Goal: Contribute content: Contribute content

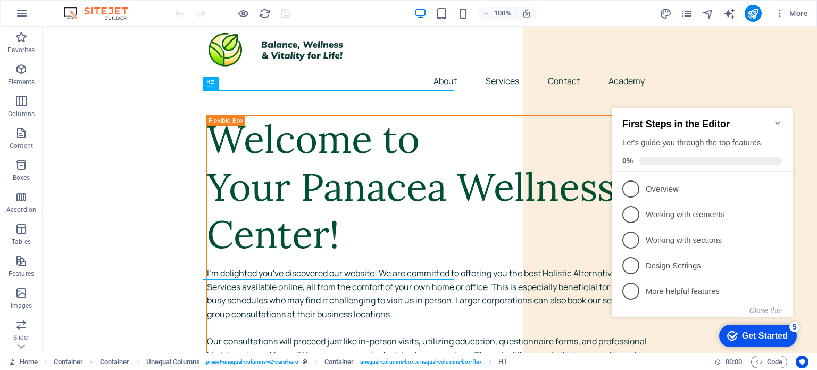
click at [775, 119] on icon "Minimize checklist" at bounding box center [777, 123] width 9 height 9
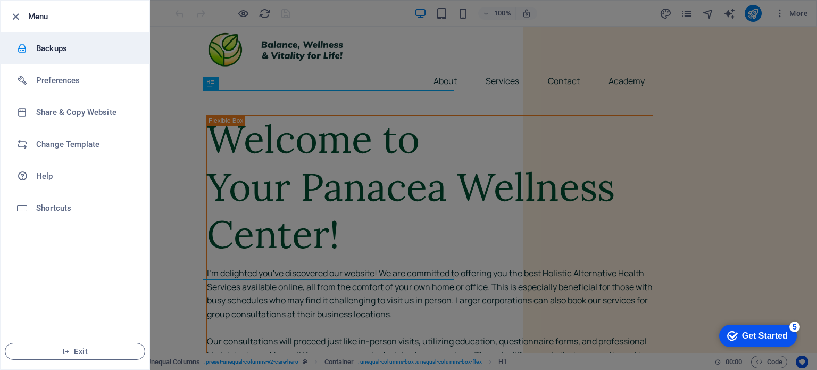
click at [57, 56] on li "Backups" at bounding box center [75, 48] width 149 height 32
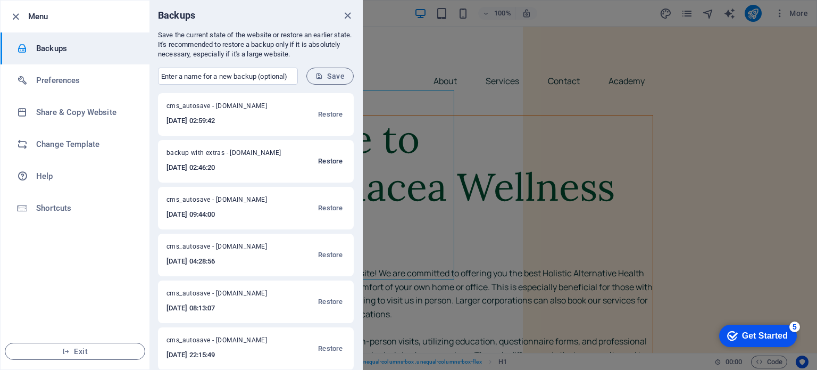
click at [328, 163] on span "Restore" at bounding box center [330, 161] width 24 height 13
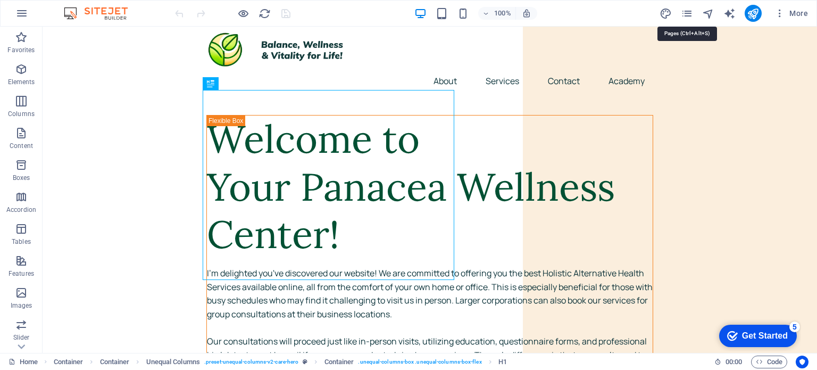
click at [687, 14] on icon "pages" at bounding box center [687, 13] width 12 height 12
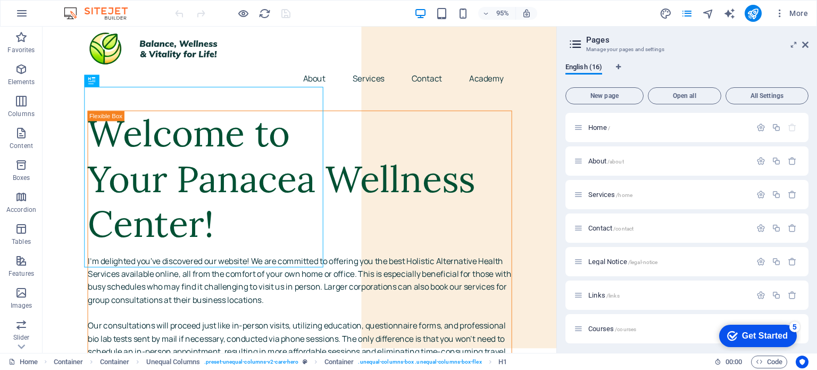
drag, startPoint x: 808, startPoint y: 197, endPoint x: 815, endPoint y: 249, distance: 52.1
click at [0, 0] on div "English (16) New page Open all All Settings Home / About /about Services /home …" at bounding box center [0, 0] width 0 height 0
click at [600, 257] on span "/aw" at bounding box center [604, 259] width 9 height 6
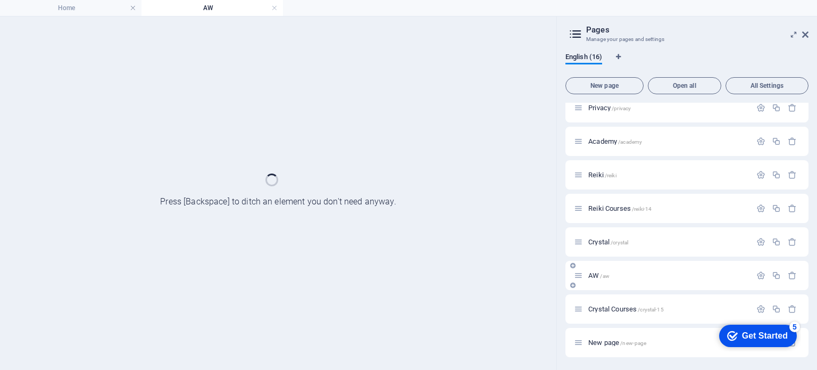
click at [0, 0] on div "Home / About /about Services /home Contact /contact Legal Notice /legal-notice …" at bounding box center [0, 0] width 0 height 0
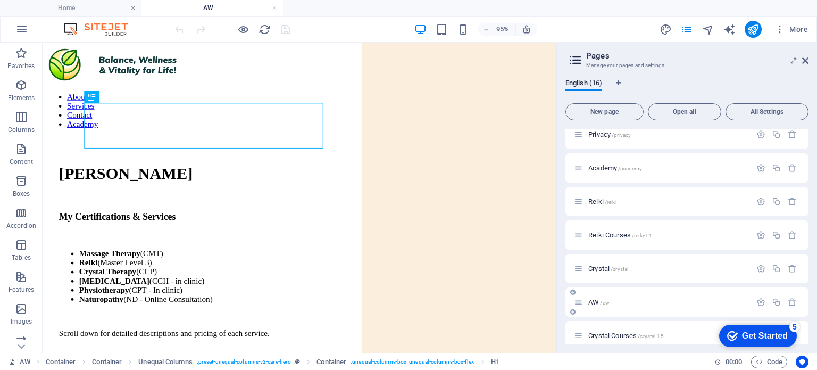
scroll to position [0, 0]
click at [20, 34] on icon "button" at bounding box center [21, 29] width 13 height 13
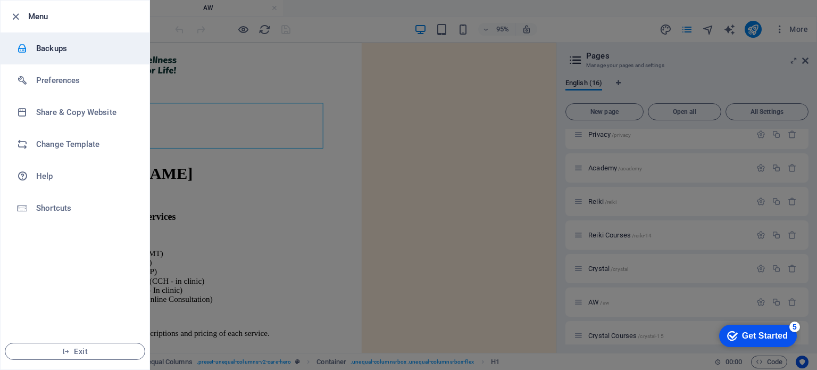
click at [52, 54] on h6 "Backups" at bounding box center [85, 48] width 98 height 13
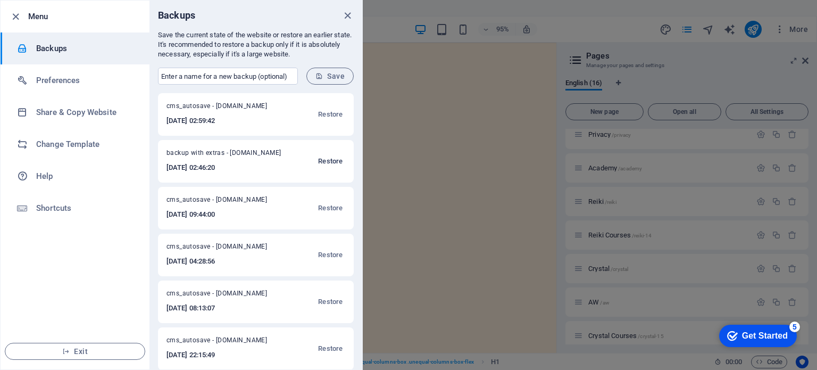
click at [325, 161] on span "Restore" at bounding box center [330, 161] width 24 height 13
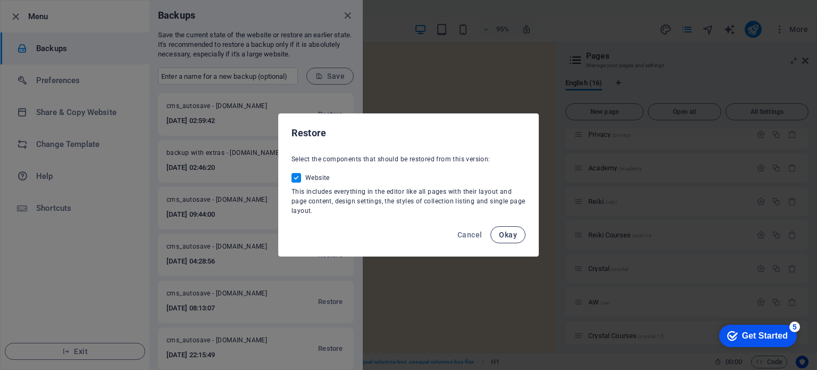
click at [508, 231] on span "Okay" at bounding box center [508, 234] width 18 height 9
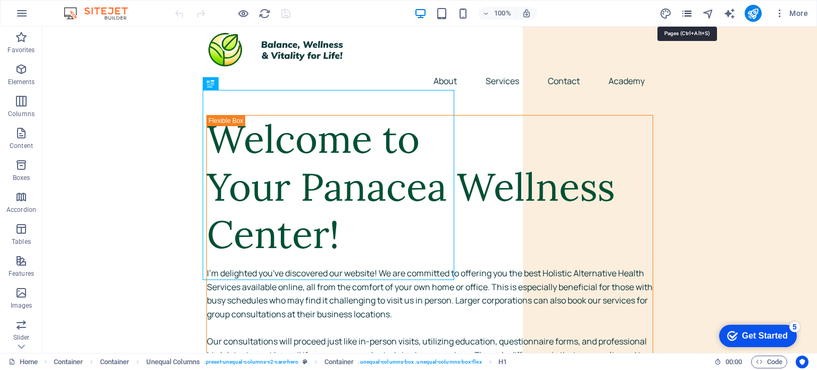
click at [688, 14] on icon "pages" at bounding box center [687, 13] width 12 height 12
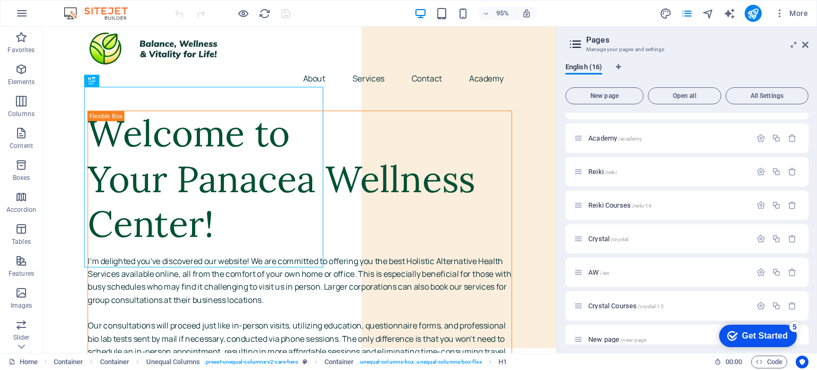
scroll to position [304, 0]
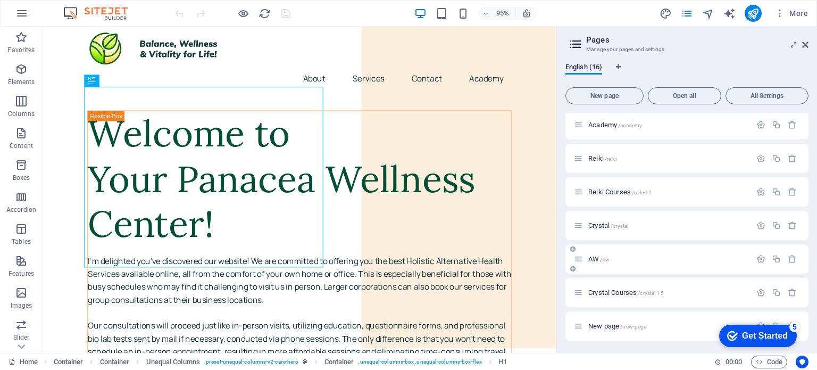
click at [596, 260] on span "AW /aw" at bounding box center [598, 259] width 21 height 8
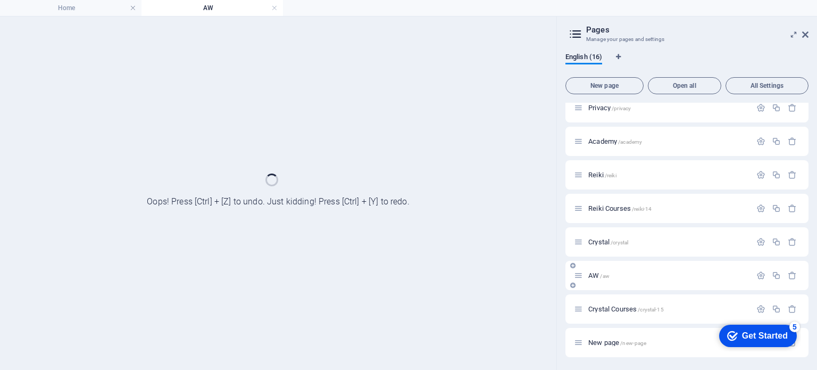
scroll to position [277, 0]
click at [0, 0] on div "Home / About /about Services /home Contact /contact Legal Notice /legal-notice …" at bounding box center [0, 0] width 0 height 0
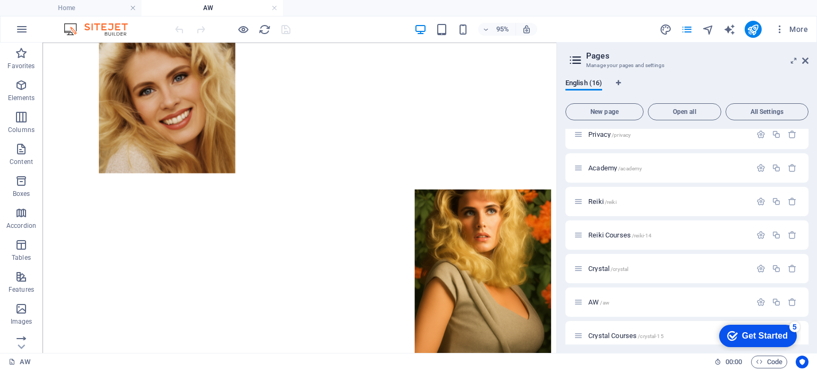
scroll to position [467, 0]
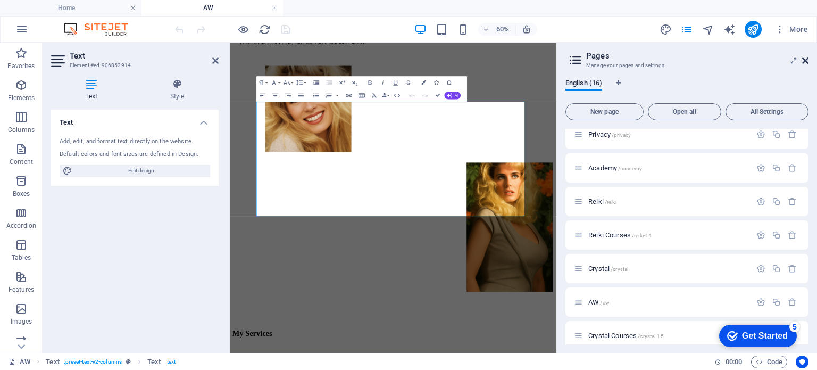
click at [0, 0] on icon at bounding box center [0, 0] width 0 height 0
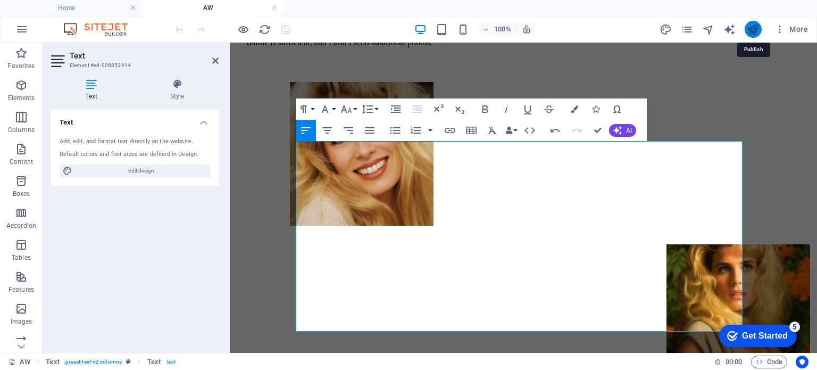
click at [750, 28] on icon "publish" at bounding box center [753, 29] width 12 height 12
